Goal: Find specific page/section: Find specific page/section

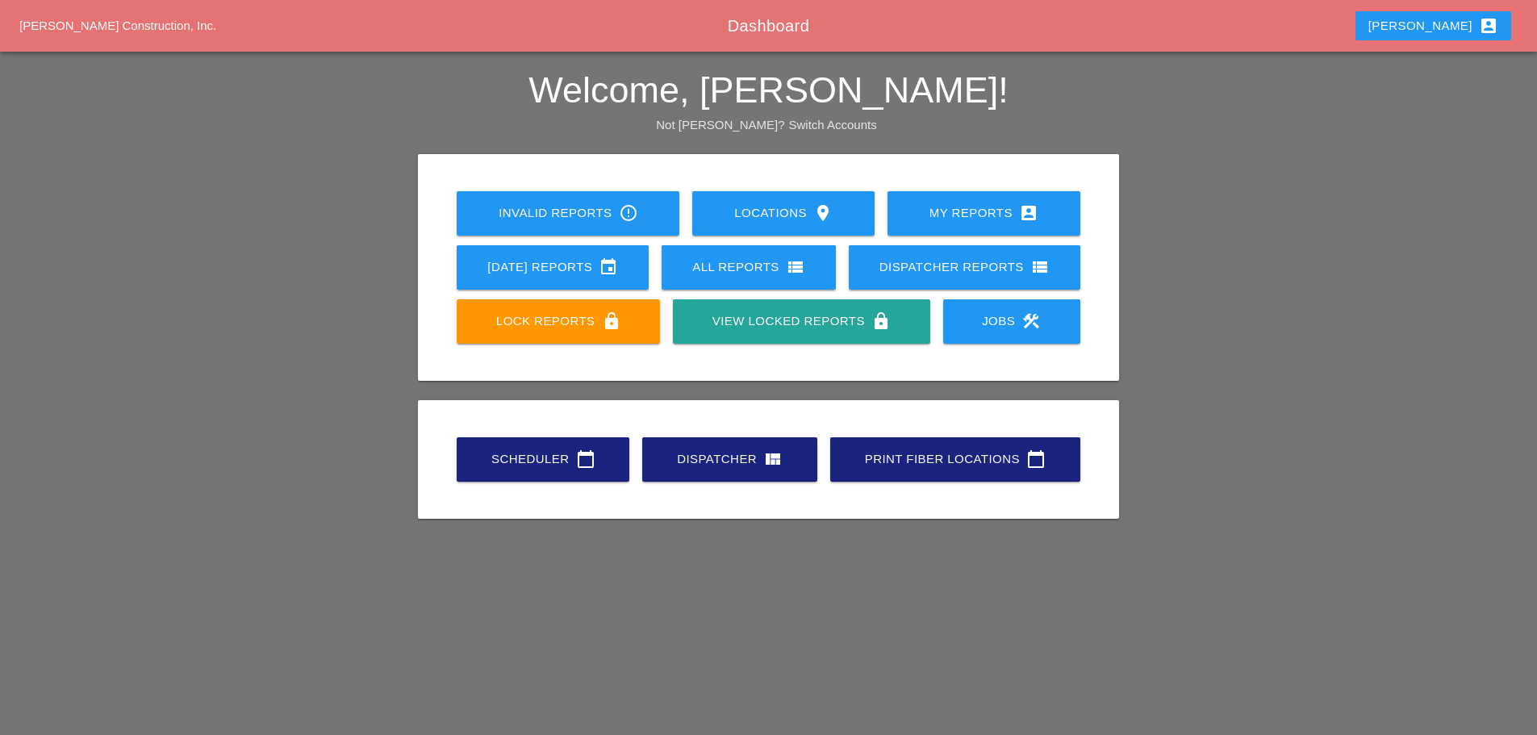
click at [519, 461] on div "Scheduler calendar_today" at bounding box center [542, 458] width 121 height 19
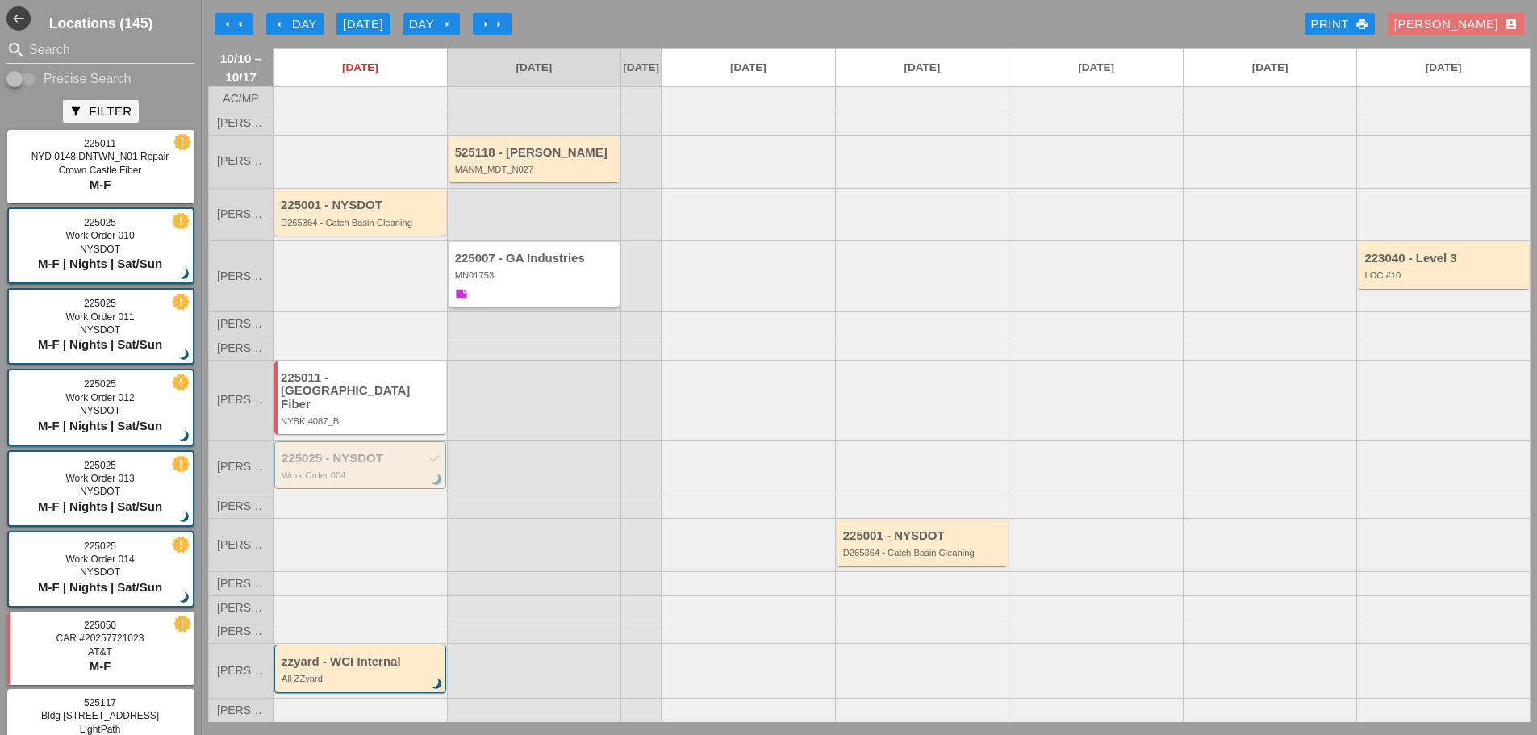
click at [541, 265] on div "225007 - GA Industries" at bounding box center [535, 259] width 161 height 14
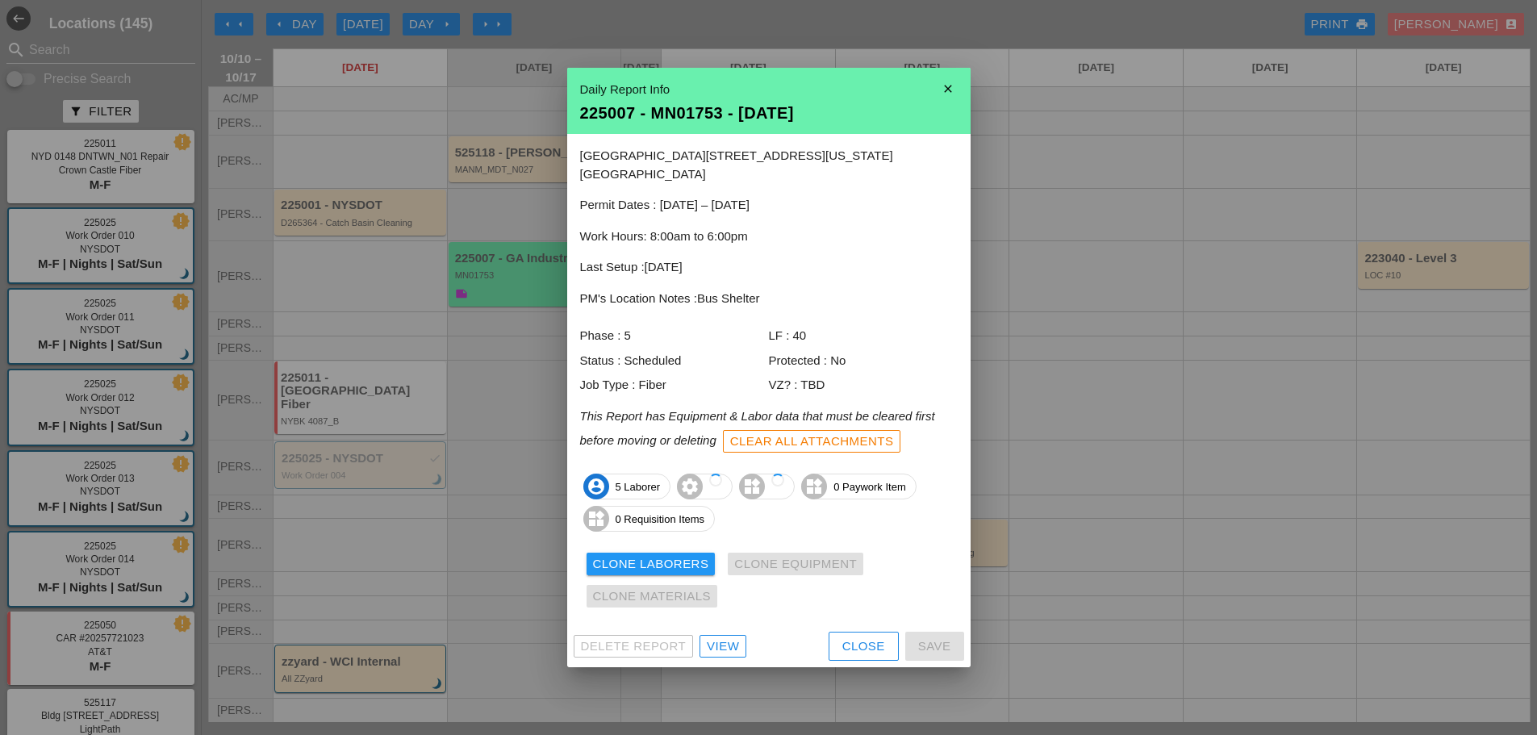
click at [721, 637] on div "View" at bounding box center [723, 646] width 32 height 19
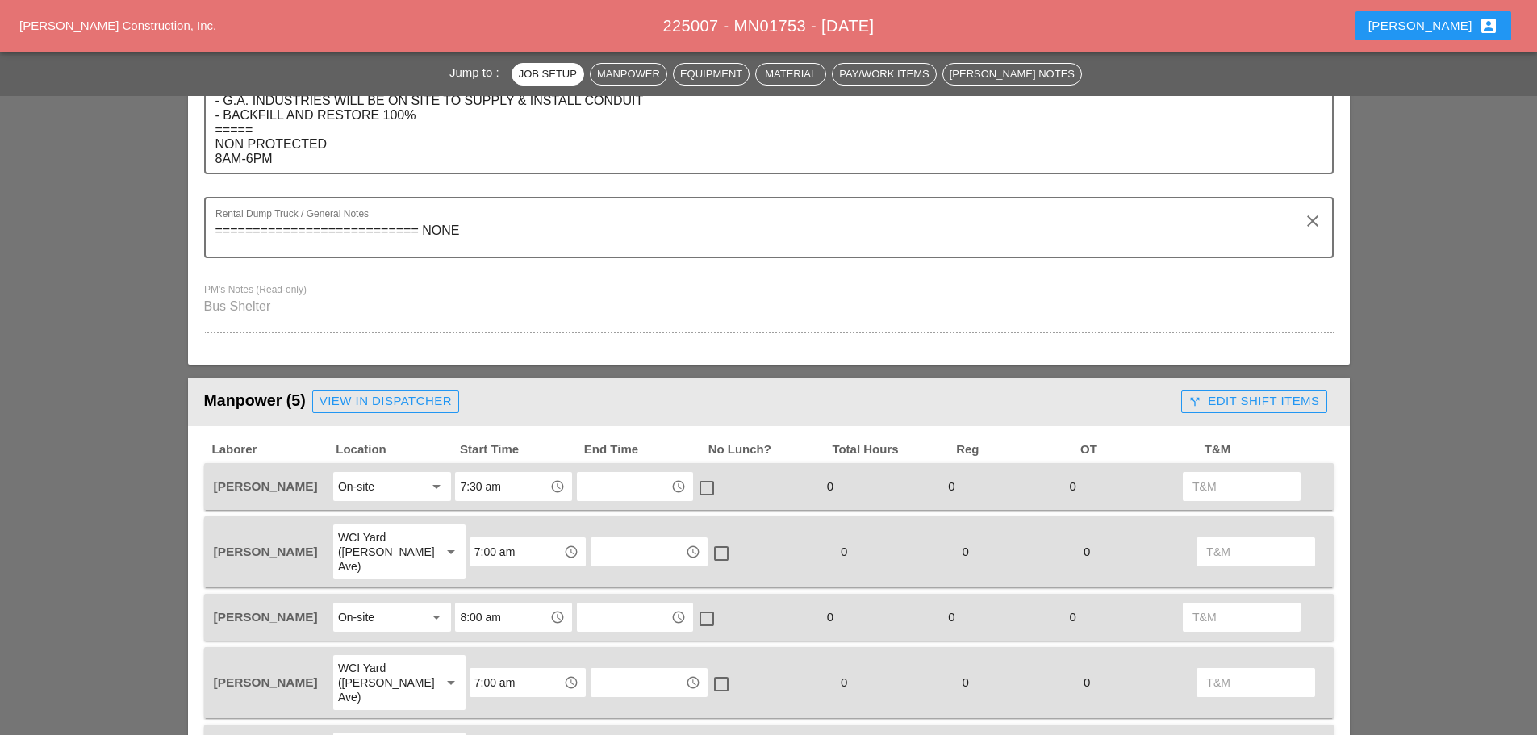
scroll to position [484, 0]
